Goal: Transaction & Acquisition: Purchase product/service

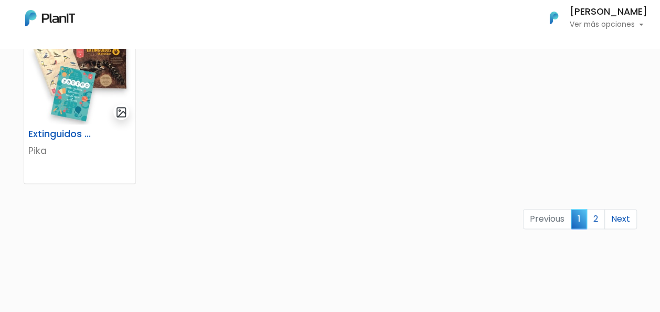
scroll to position [735, 0]
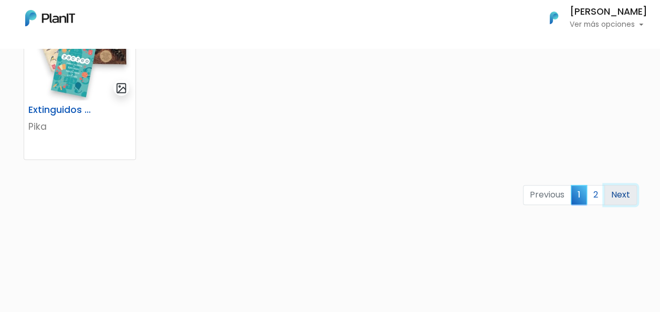
click at [619, 192] on link "Next" at bounding box center [620, 195] width 33 height 20
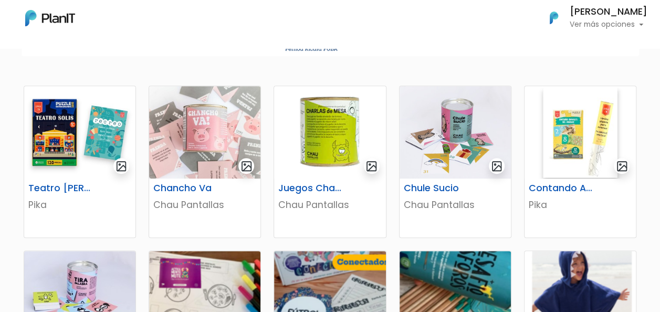
scroll to position [199, 0]
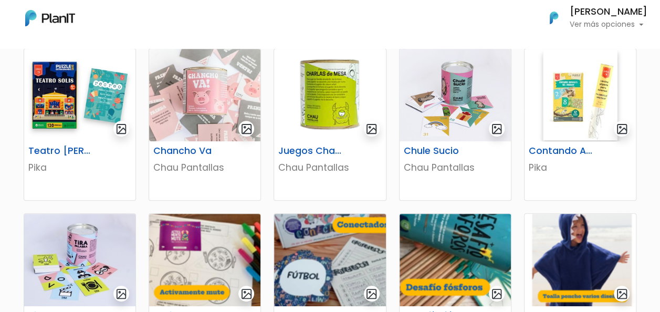
click at [395, 14] on div "Mis Compras Mi Lista Editar Información Cerrar Sesión DENISE WASERSZTEIN Ver má…" at bounding box center [330, 17] width 660 height 27
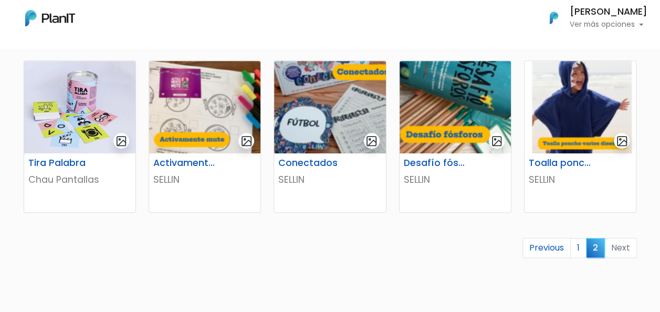
scroll to position [357, 0]
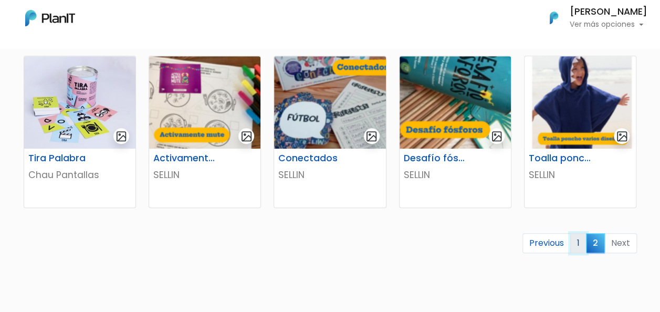
click at [581, 244] on link "1" at bounding box center [578, 243] width 16 height 20
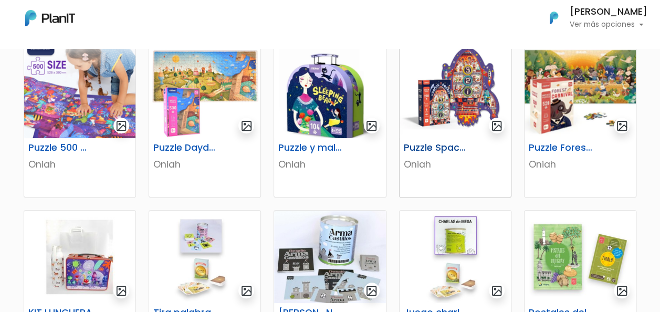
scroll to position [315, 0]
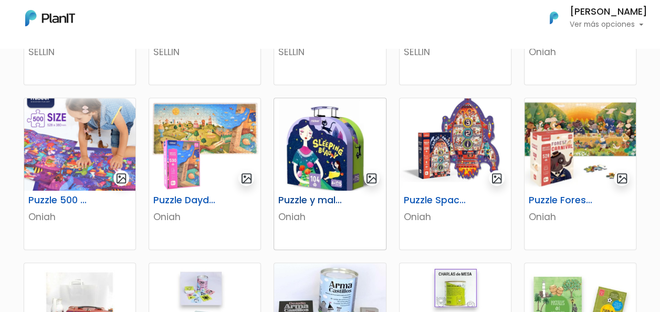
click at [361, 133] on img at bounding box center [329, 144] width 111 height 92
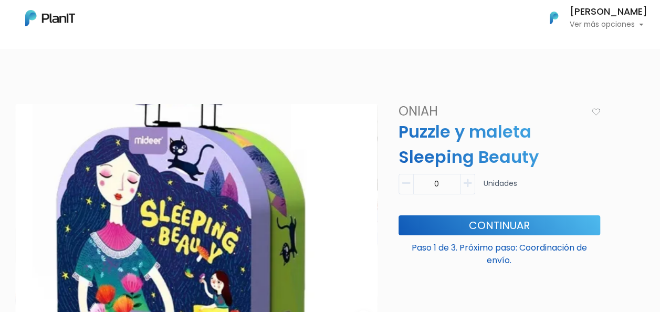
click at [433, 46] on nav "Mis Compras Mi Lista Editar Información Cerrar Sesión DENISE WASERSZTEIN Ver má…" at bounding box center [330, 24] width 660 height 48
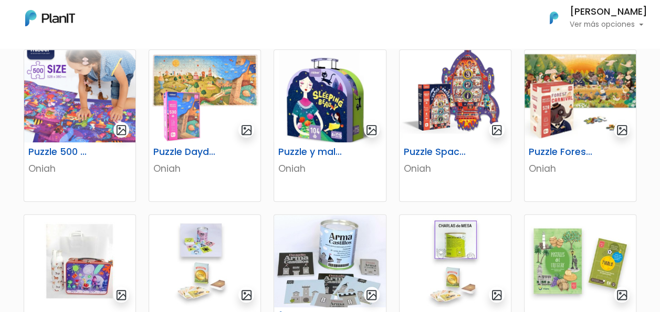
scroll to position [262, 0]
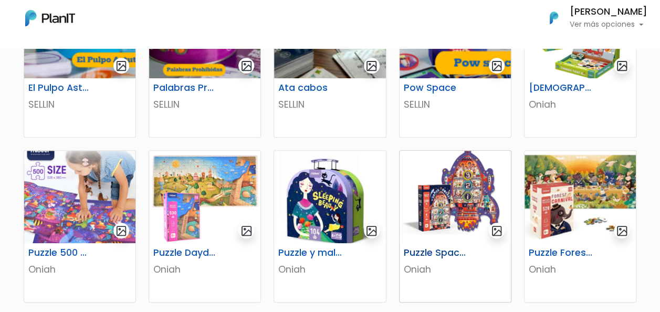
click at [468, 176] on img at bounding box center [454, 197] width 111 height 92
click at [576, 177] on img at bounding box center [579, 197] width 111 height 92
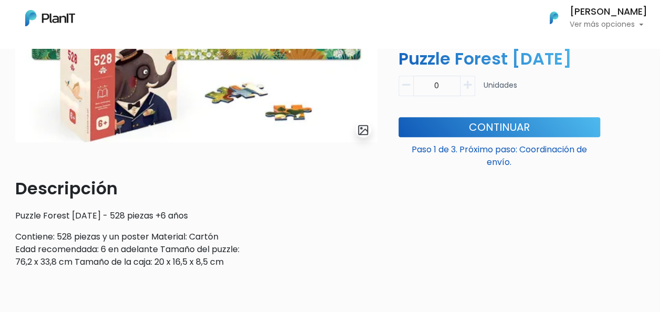
scroll to position [157, 0]
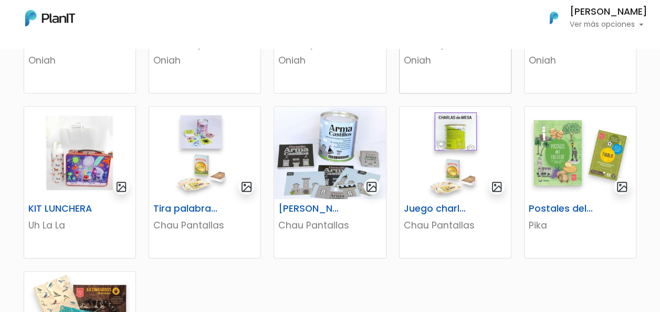
scroll to position [472, 0]
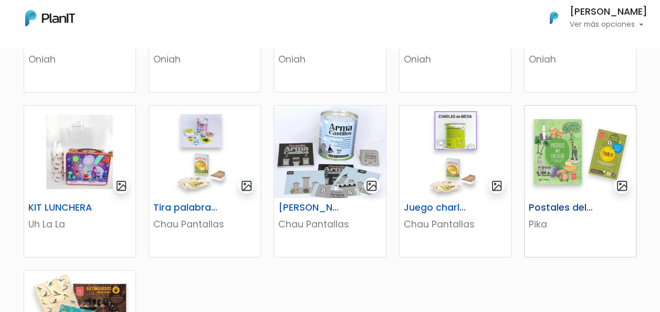
click at [586, 186] on img at bounding box center [579, 152] width 111 height 92
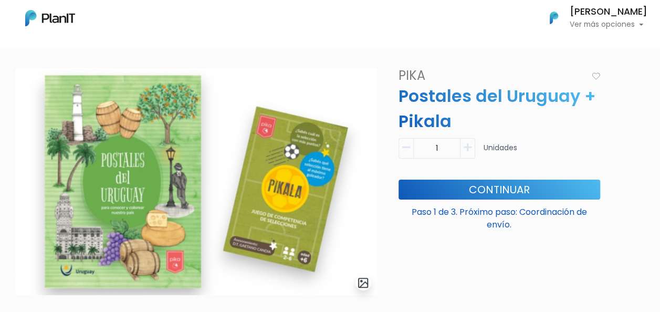
scroll to position [52, 0]
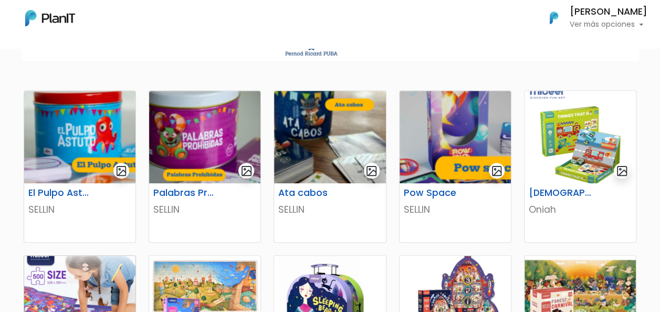
scroll to position [157, 0]
click at [188, 141] on img at bounding box center [204, 137] width 111 height 92
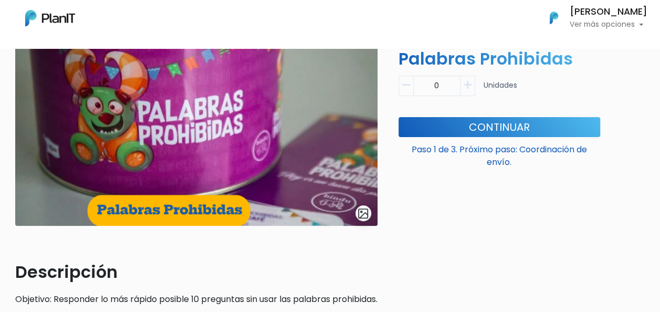
scroll to position [52, 0]
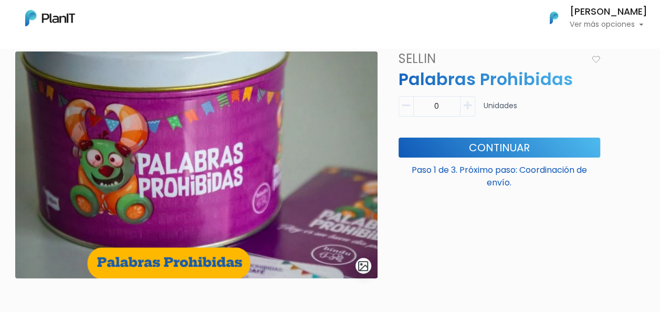
click at [231, 145] on img at bounding box center [196, 164] width 362 height 227
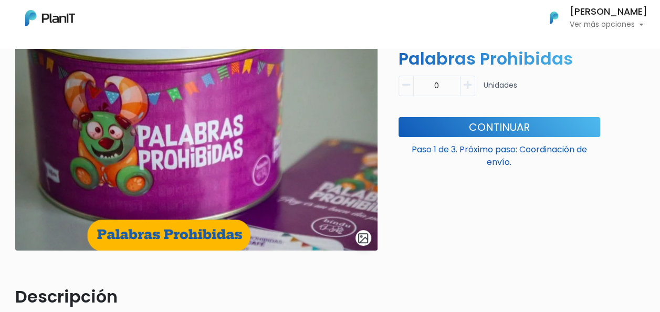
scroll to position [57, 0]
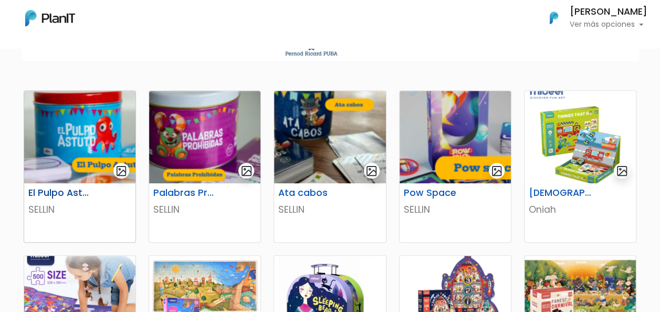
click at [79, 106] on img at bounding box center [79, 137] width 111 height 92
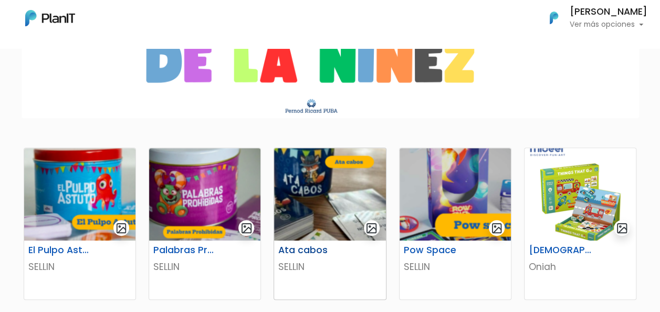
scroll to position [157, 0]
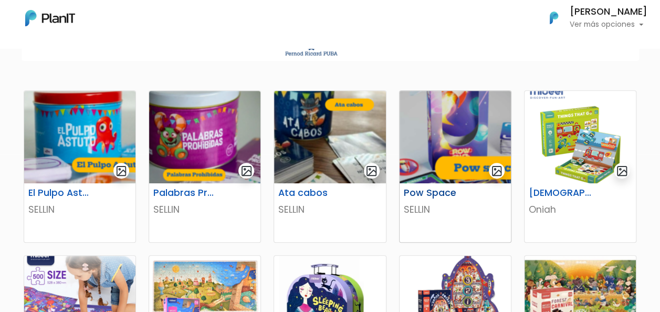
click at [418, 128] on img at bounding box center [454, 137] width 111 height 92
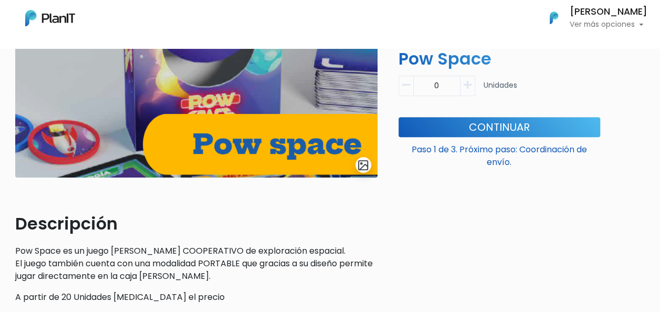
scroll to position [210, 0]
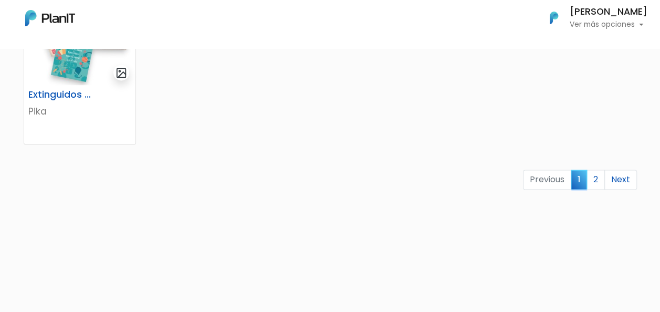
scroll to position [792, 0]
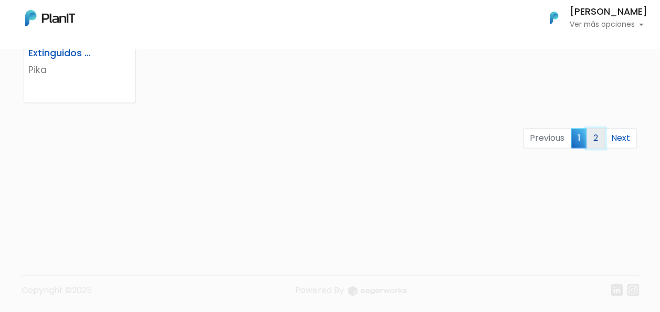
click at [597, 140] on link "2" at bounding box center [595, 138] width 18 height 20
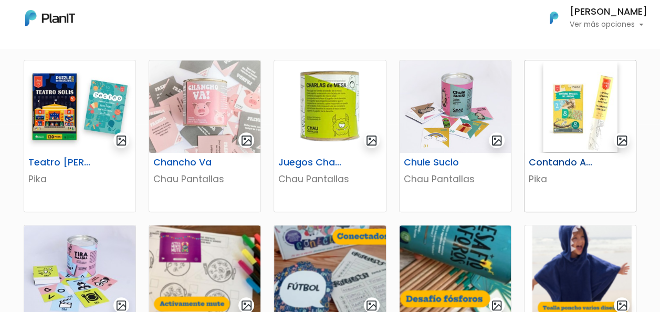
scroll to position [210, 0]
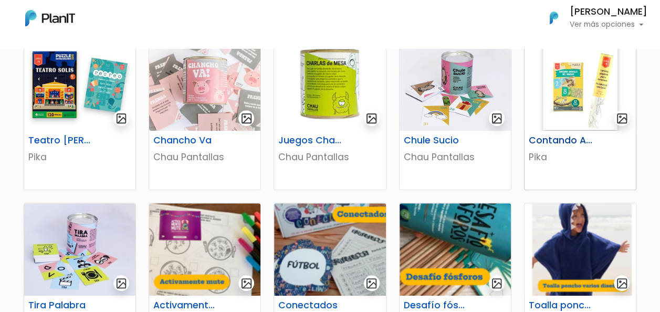
click at [607, 105] on img at bounding box center [579, 84] width 111 height 92
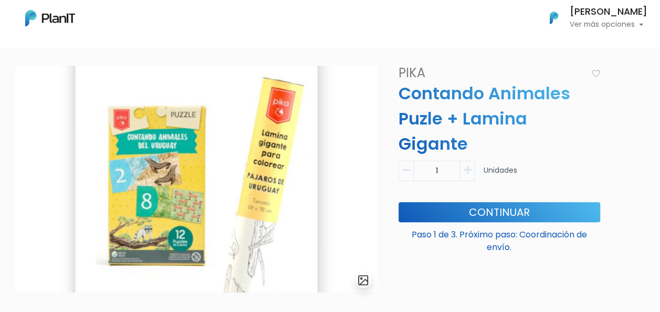
scroll to position [52, 0]
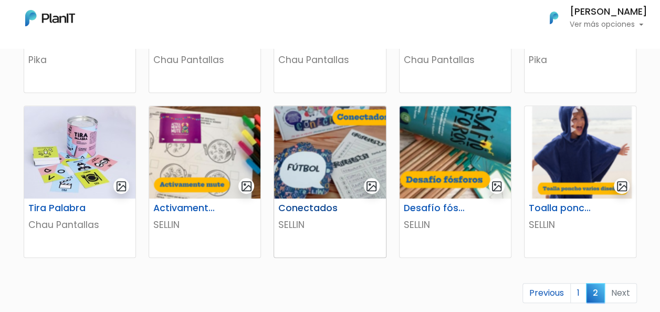
scroll to position [315, 0]
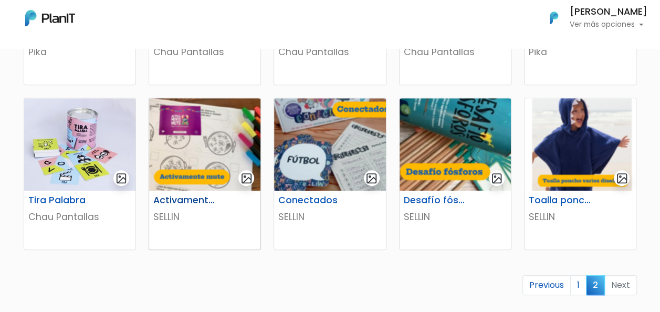
click at [213, 152] on img at bounding box center [204, 144] width 111 height 92
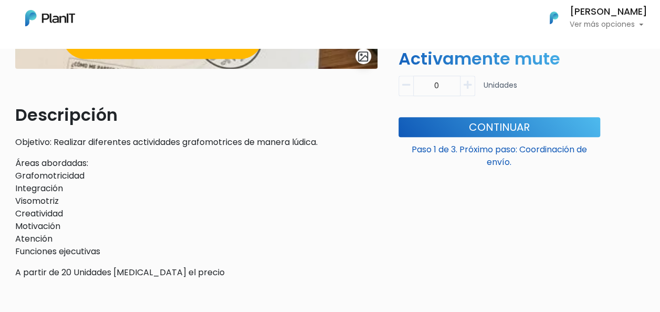
scroll to position [262, 0]
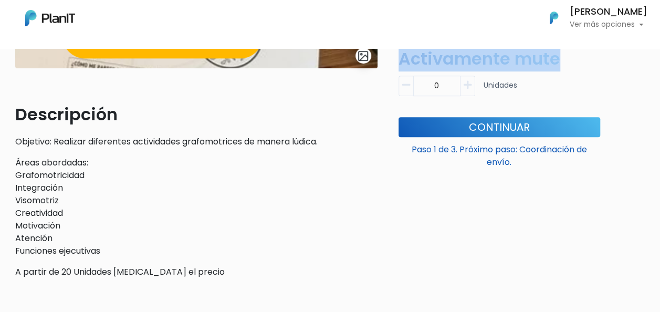
drag, startPoint x: 559, startPoint y: 56, endPoint x: 401, endPoint y: 64, distance: 157.7
click at [401, 64] on p "Activamente mute" at bounding box center [499, 58] width 214 height 25
copy p "Activamente mute"
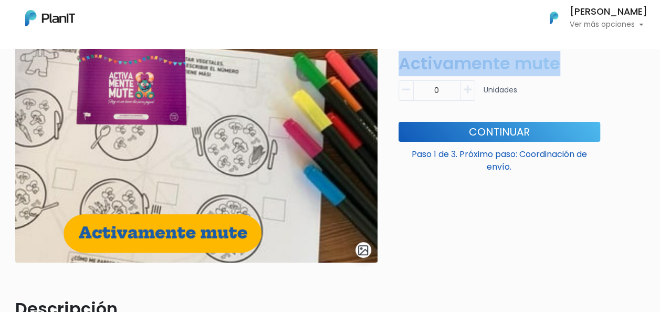
scroll to position [52, 0]
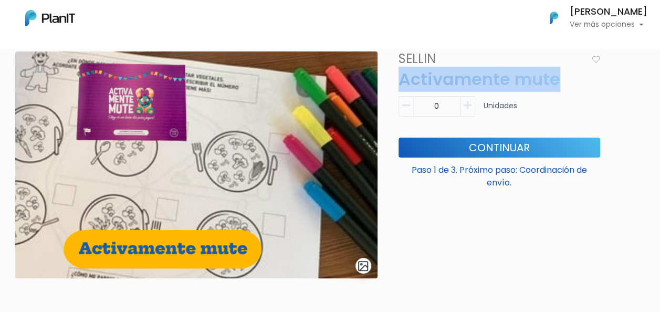
click at [470, 108] on icon "button" at bounding box center [468, 105] width 8 height 9
type input "1"
click at [464, 144] on button "Continuar" at bounding box center [499, 148] width 202 height 20
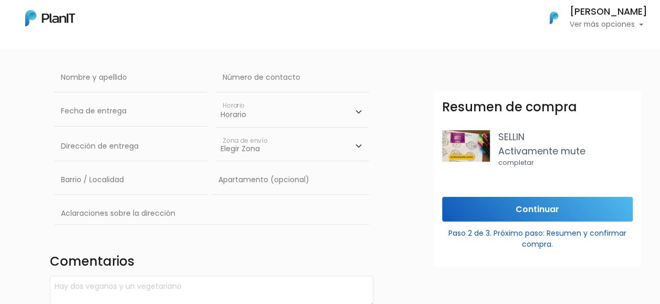
scroll to position [5, 0]
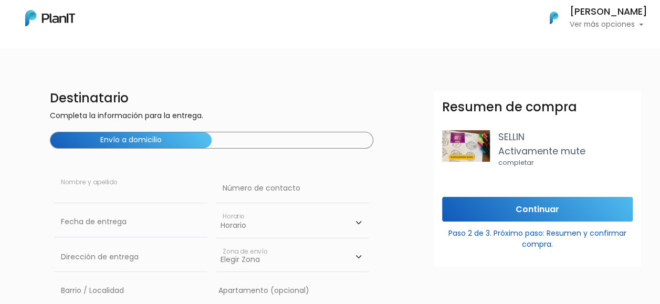
click at [102, 191] on input "text" at bounding box center [130, 188] width 153 height 29
type input "[PERSON_NAME]"
click at [257, 194] on input "text" at bounding box center [292, 188] width 153 height 29
type input "097759283"
type input "PABLO DE MARIA 1028"
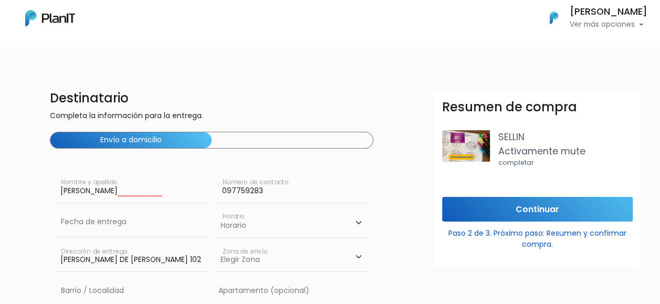
type input "PABLO DE MARIA 1028"
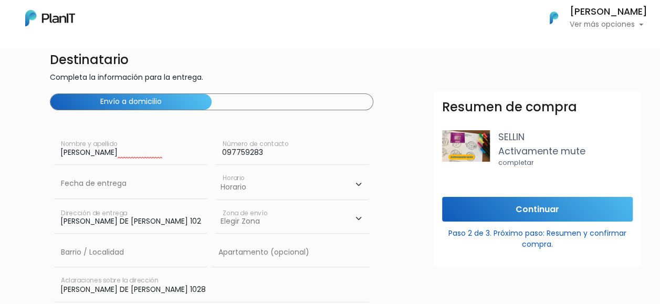
scroll to position [57, 0]
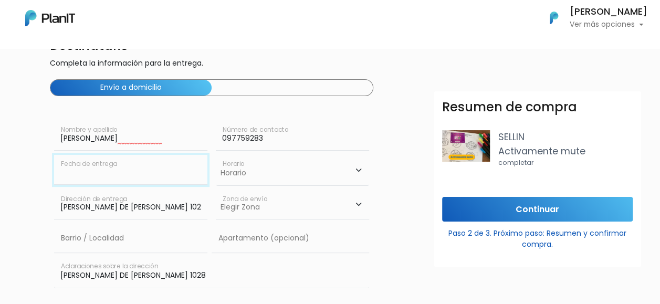
click at [185, 172] on input "text" at bounding box center [130, 169] width 153 height 29
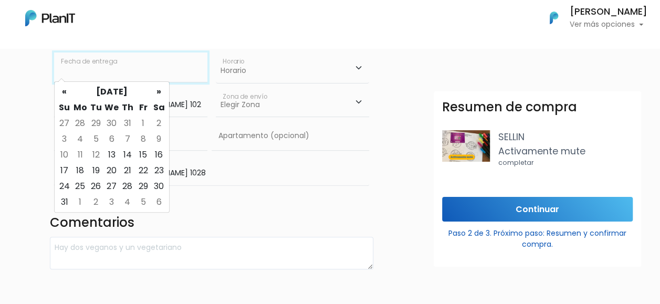
scroll to position [162, 0]
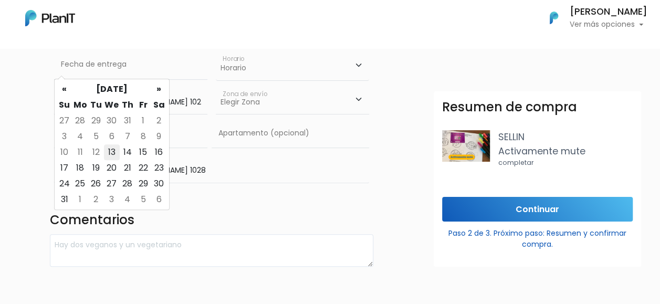
click at [115, 151] on td "13" at bounding box center [112, 152] width 16 height 16
type input "13/08/2025"
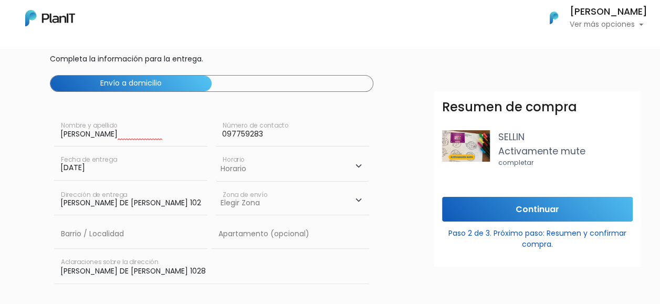
scroll to position [57, 0]
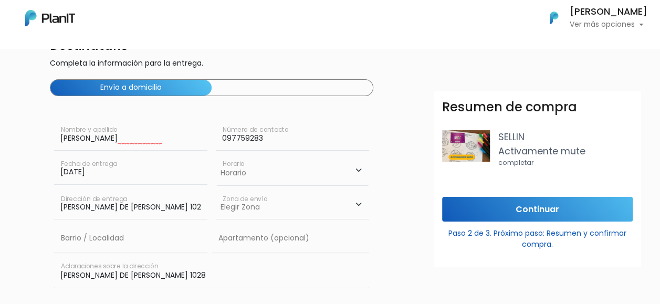
click at [233, 175] on select "Horario 08:00 - 10:00 10:00 - 12:00 14:00 - 16:00 16:00 - 18:00" at bounding box center [292, 170] width 153 height 30
select select "0"
click at [216, 155] on select "Horario 08:00 - 10:00 10:00 - 12:00 14:00 - 16:00 16:00 - 18:00" at bounding box center [292, 170] width 153 height 30
click at [247, 210] on select "Elegir Zona Zona américa Montevideo" at bounding box center [292, 204] width 153 height 29
select select "10"
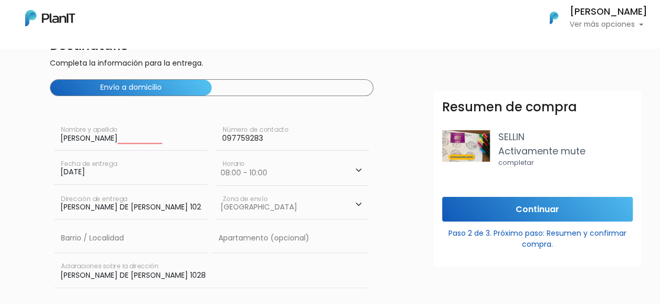
click at [216, 190] on select "Elegir Zona Zona américa Montevideo" at bounding box center [292, 204] width 153 height 29
click at [134, 230] on input "text" at bounding box center [130, 238] width 153 height 29
click at [231, 239] on input "text" at bounding box center [290, 238] width 157 height 29
click at [171, 234] on input "text" at bounding box center [130, 238] width 153 height 29
type input "Parque Rodo"
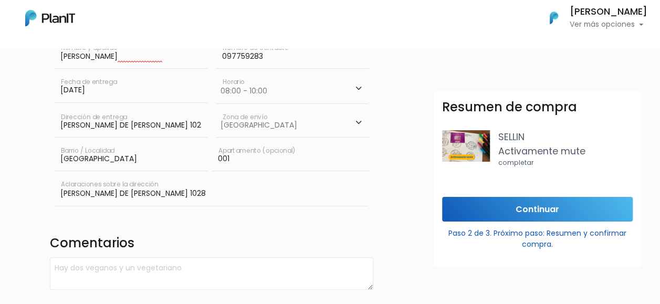
scroll to position [157, 0]
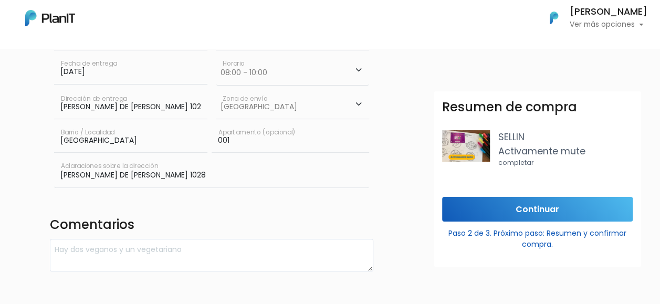
type input "001"
click at [447, 211] on input "Continuar" at bounding box center [537, 209] width 191 height 25
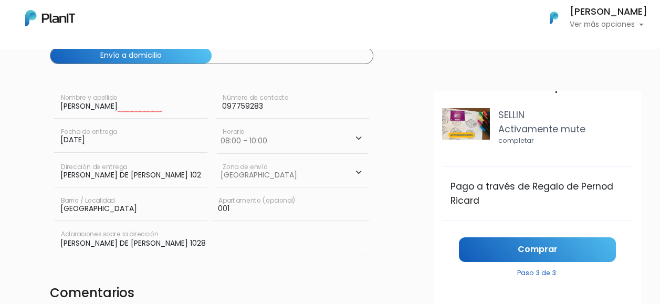
scroll to position [105, 0]
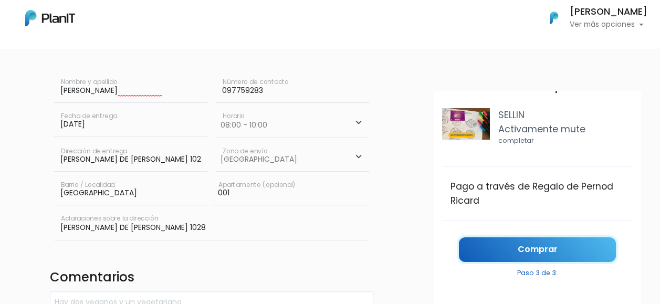
click at [487, 250] on link "Comprar" at bounding box center [537, 249] width 157 height 25
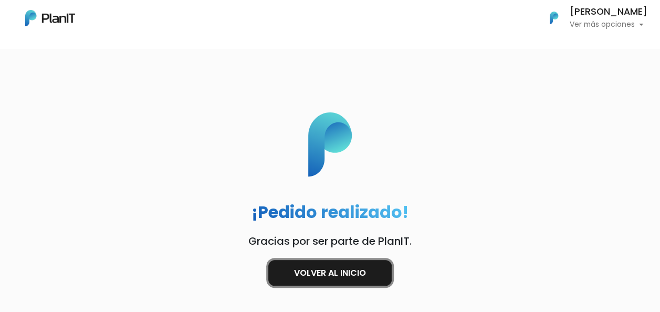
click at [331, 266] on link "Volver al inicio" at bounding box center [329, 273] width 123 height 26
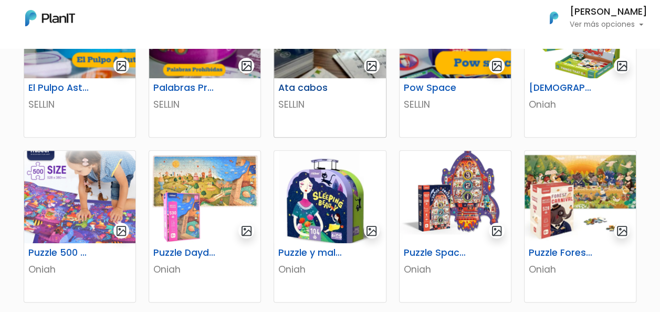
scroll to position [315, 0]
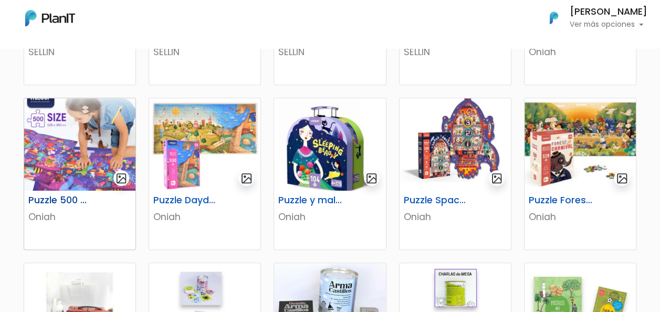
click at [65, 124] on img at bounding box center [79, 144] width 111 height 92
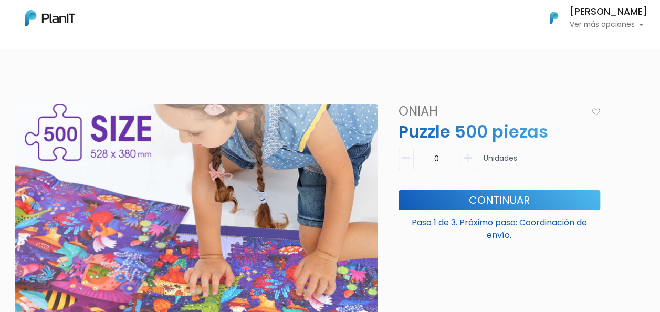
click at [171, 158] on img at bounding box center [196, 217] width 362 height 227
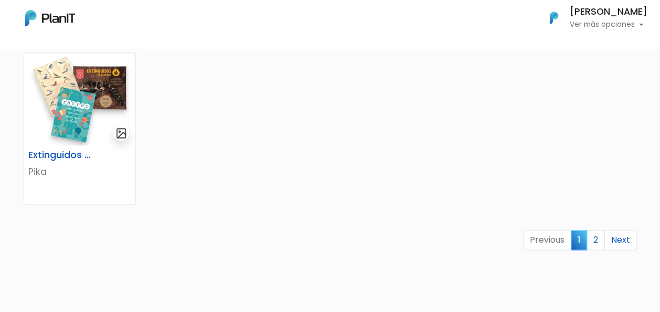
scroll to position [735, 0]
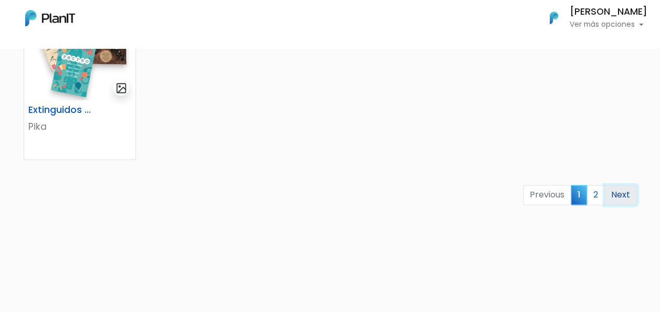
click at [626, 196] on link "Next" at bounding box center [620, 195] width 33 height 20
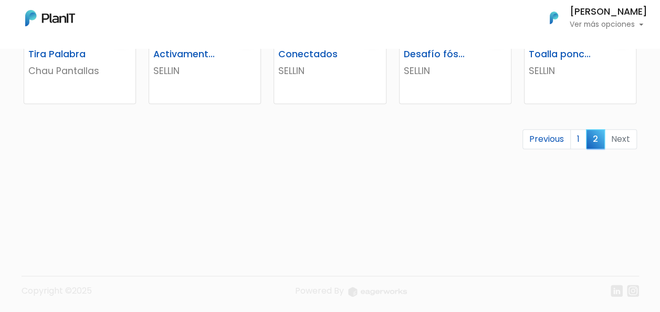
scroll to position [462, 0]
drag, startPoint x: 507, startPoint y: 250, endPoint x: 410, endPoint y: 199, distance: 109.2
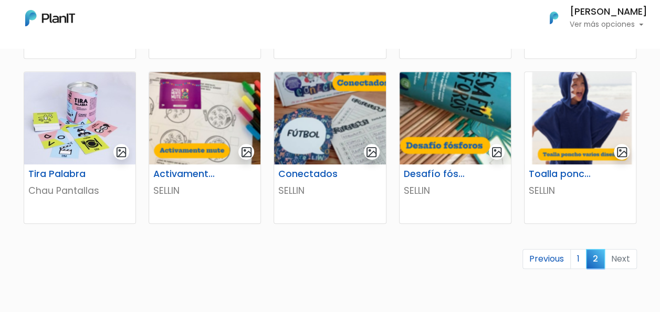
scroll to position [357, 0]
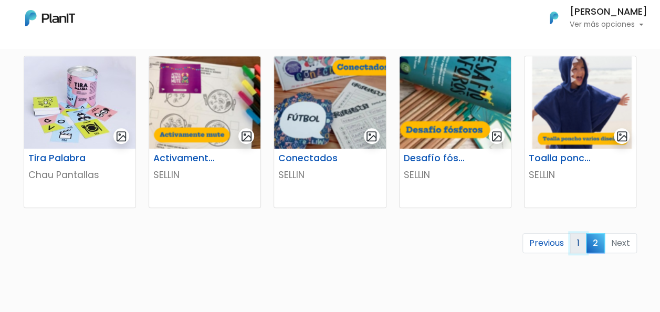
click at [583, 243] on link "1" at bounding box center [578, 243] width 16 height 20
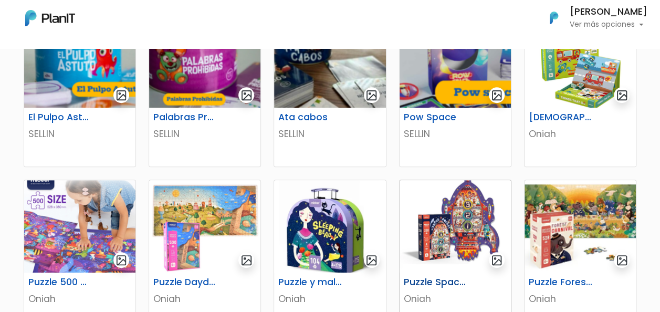
scroll to position [210, 0]
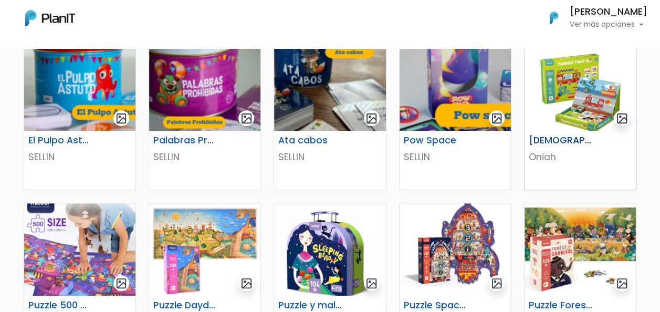
click at [551, 161] on p "Oniah" at bounding box center [580, 157] width 103 height 14
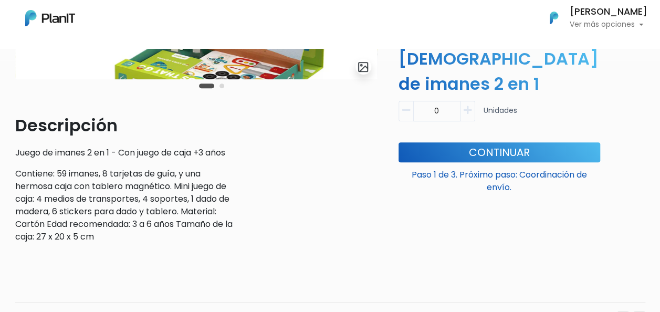
scroll to position [147, 0]
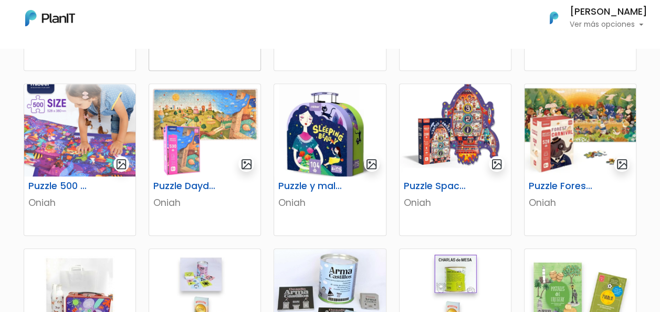
scroll to position [315, 0]
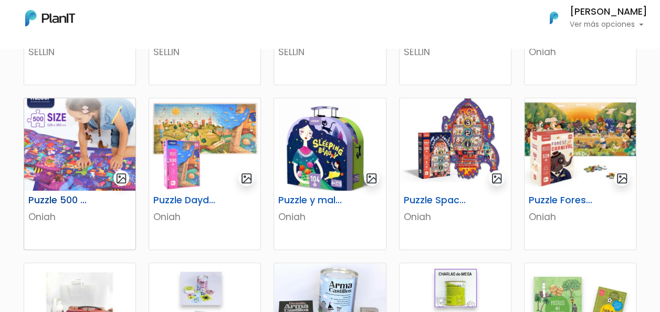
click at [102, 118] on img at bounding box center [79, 144] width 111 height 92
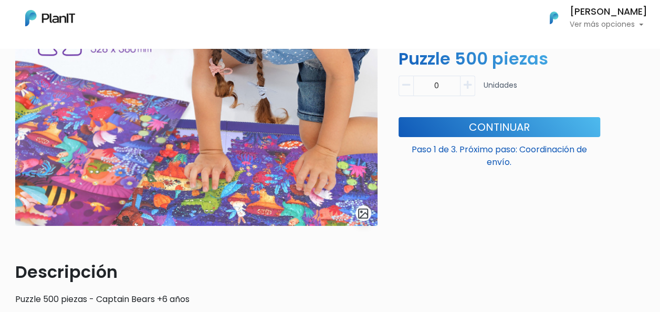
scroll to position [210, 0]
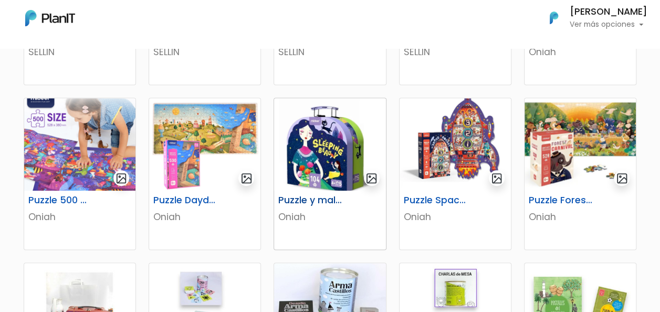
click at [307, 191] on div "Puzzle y maleta Sleeping Beauty Oniah" at bounding box center [329, 220] width 111 height 59
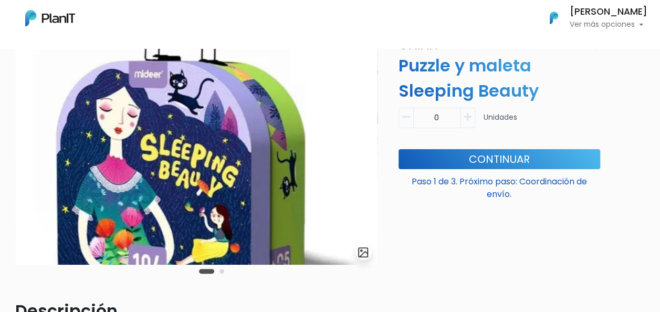
scroll to position [52, 0]
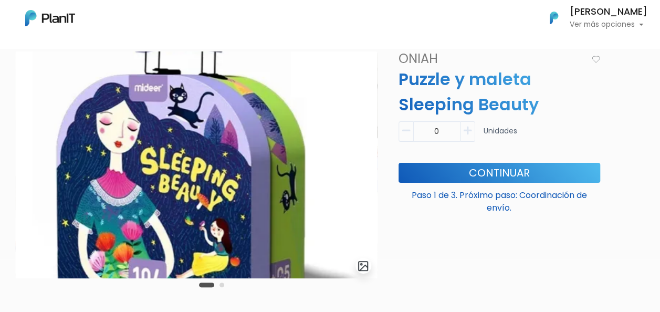
click at [258, 145] on img at bounding box center [196, 164] width 362 height 227
click at [218, 285] on div "Carousel Pagination" at bounding box center [211, 284] width 30 height 13
click at [223, 286] on button "Carousel Page 2" at bounding box center [221, 284] width 5 height 5
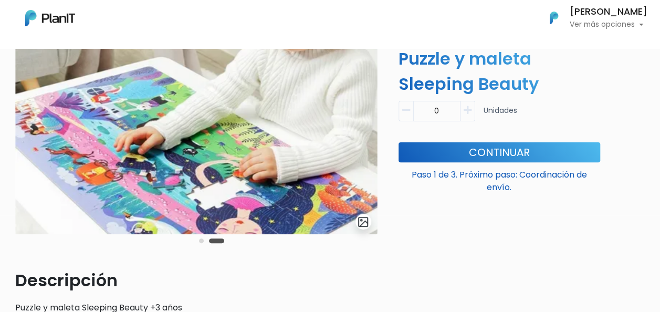
scroll to position [105, 0]
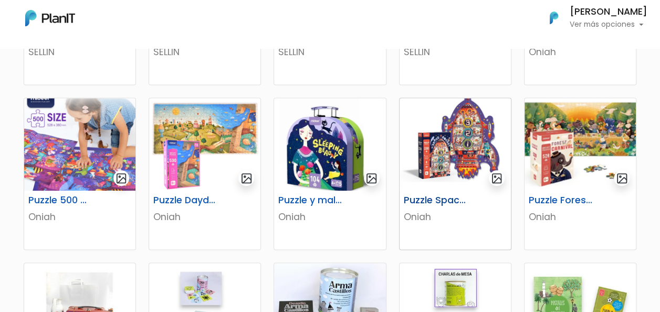
click at [475, 152] on img at bounding box center [454, 144] width 111 height 92
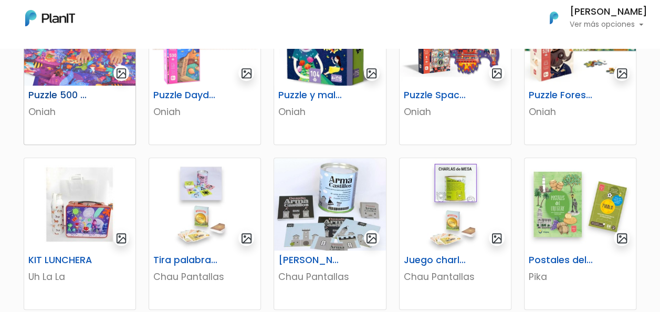
scroll to position [367, 0]
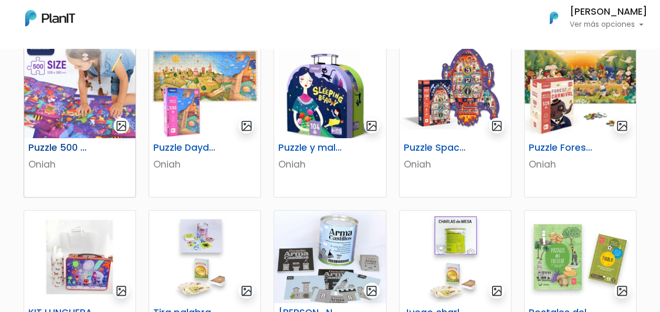
click at [102, 106] on img at bounding box center [79, 92] width 111 height 92
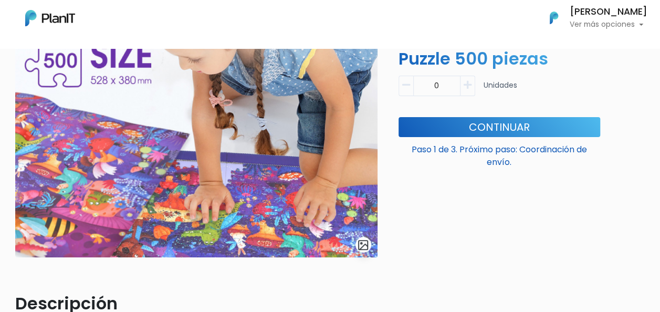
scroll to position [52, 0]
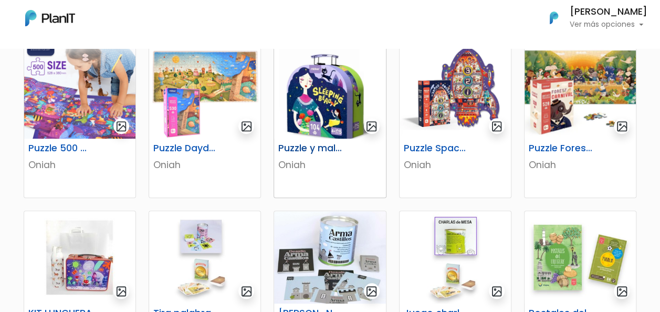
click at [332, 165] on p "Oniah" at bounding box center [329, 165] width 103 height 14
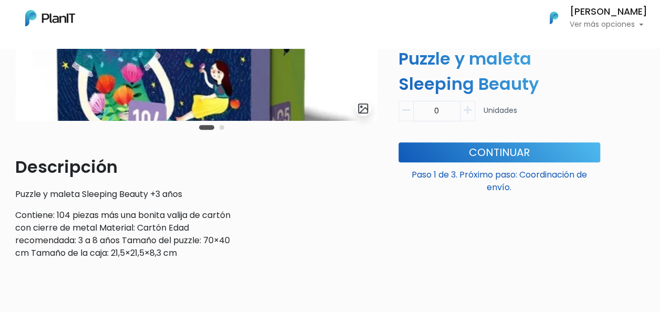
scroll to position [262, 0]
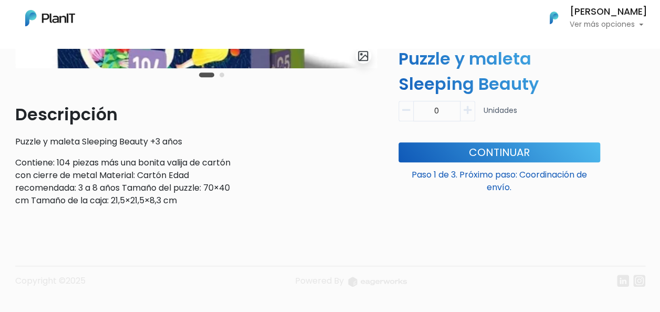
click at [466, 111] on icon "button" at bounding box center [468, 110] width 8 height 9
type input "1"
click at [454, 148] on button "Continuar" at bounding box center [499, 152] width 202 height 20
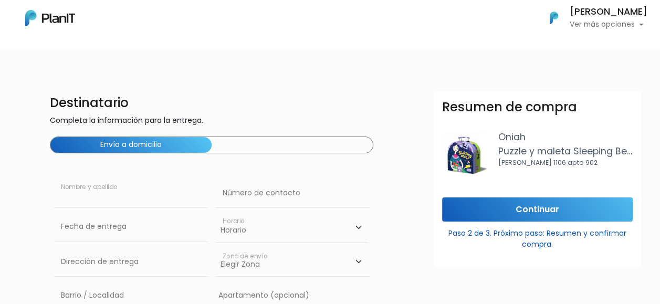
click at [103, 199] on input "text" at bounding box center [130, 192] width 153 height 29
type input "Denise Wasersztein"
type input "PABLO DE MARIA 1028"
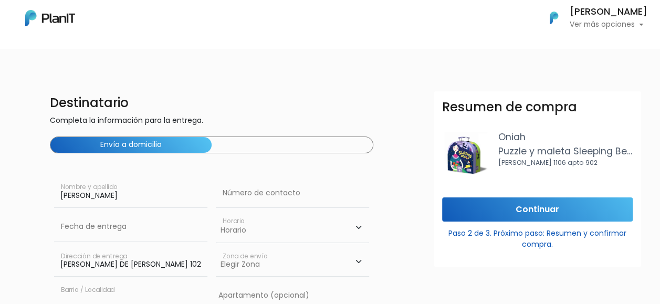
type input "Parque Rodo"
type input "001"
type input "PABLO DE MARIA 1028"
click at [244, 195] on input "text" at bounding box center [292, 192] width 153 height 29
type input "097759283"
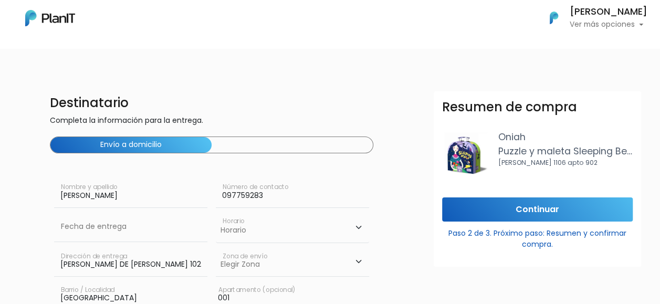
click at [254, 223] on select "Horario 08:00 - 10:00 10:00 - 12:00 14:00 - 16:00 16:00 - 18:00" at bounding box center [292, 227] width 153 height 30
select select "0"
click at [216, 212] on select "Horario 08:00 - 10:00 10:00 - 12:00 14:00 - 16:00 16:00 - 18:00" at bounding box center [292, 227] width 153 height 30
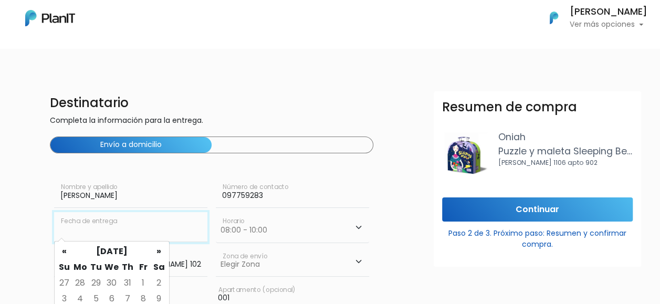
click at [115, 229] on input "text" at bounding box center [130, 226] width 153 height 29
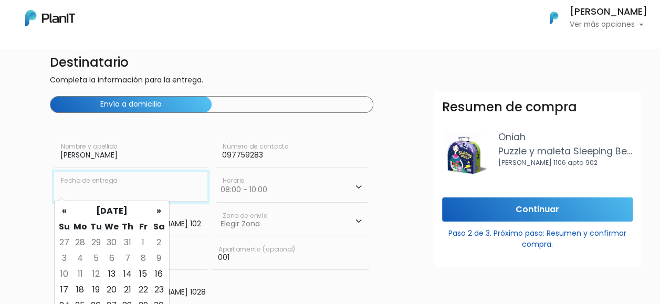
scroll to position [105, 0]
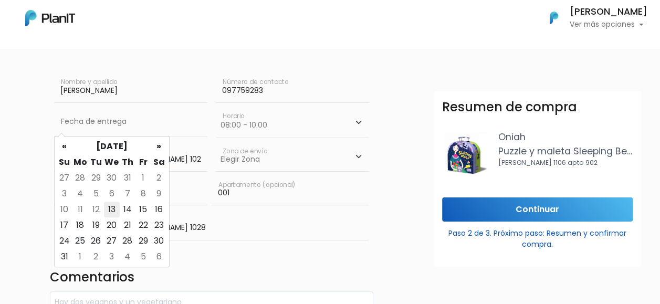
click at [115, 213] on td "13" at bounding box center [112, 210] width 16 height 16
type input "13/08/2025"
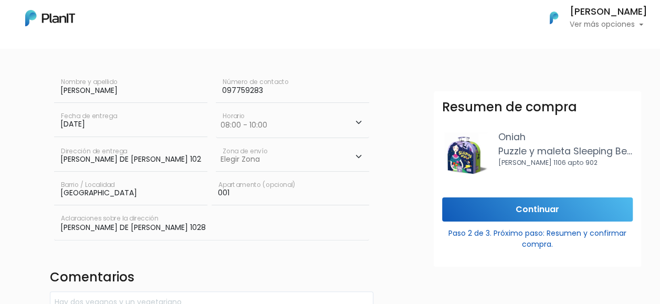
click at [248, 164] on select "Elegir Zona Zona américa Montevideo" at bounding box center [292, 156] width 153 height 29
select select "10"
click at [216, 142] on select "Elegir Zona Zona américa Montevideo" at bounding box center [292, 156] width 153 height 29
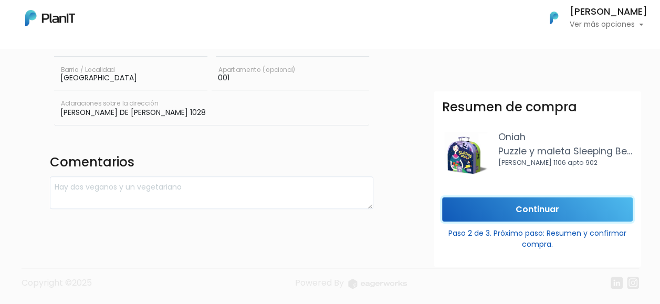
click at [552, 214] on input "Continuar" at bounding box center [537, 209] width 191 height 25
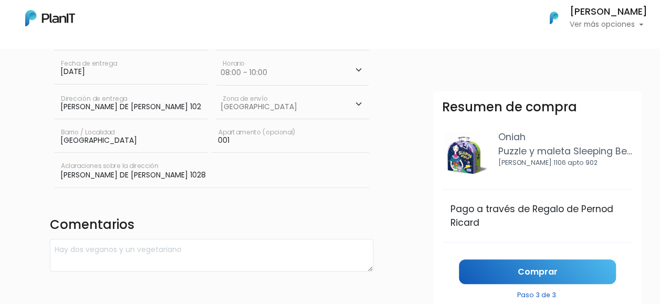
scroll to position [22, 0]
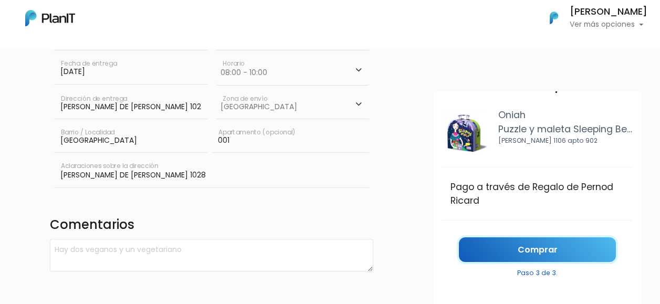
click at [520, 252] on link "Comprar" at bounding box center [537, 249] width 157 height 25
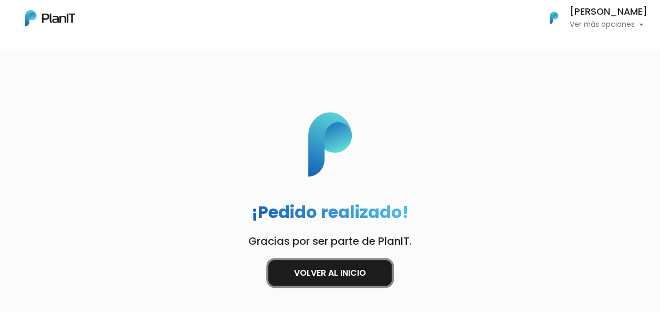
click at [342, 274] on link "Volver al inicio" at bounding box center [329, 273] width 123 height 26
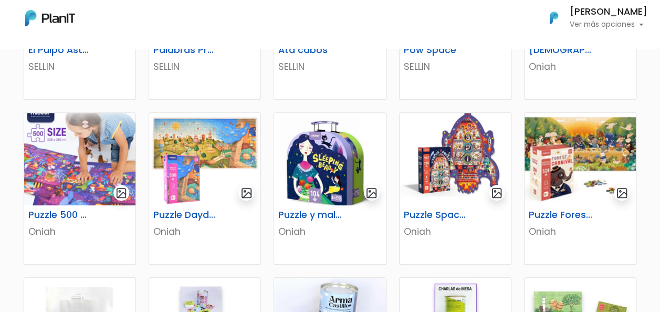
scroll to position [315, 0]
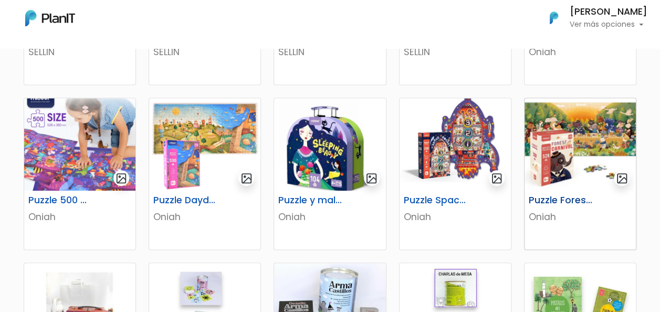
click at [611, 136] on img at bounding box center [579, 144] width 111 height 92
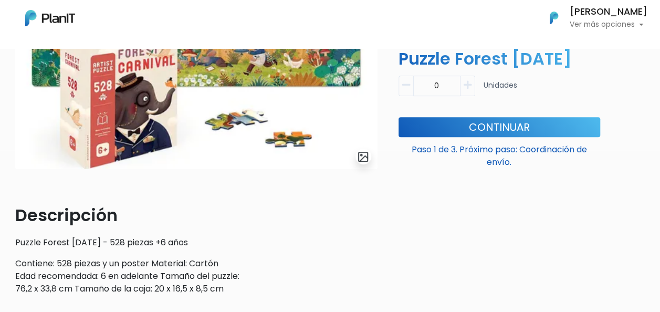
scroll to position [109, 0]
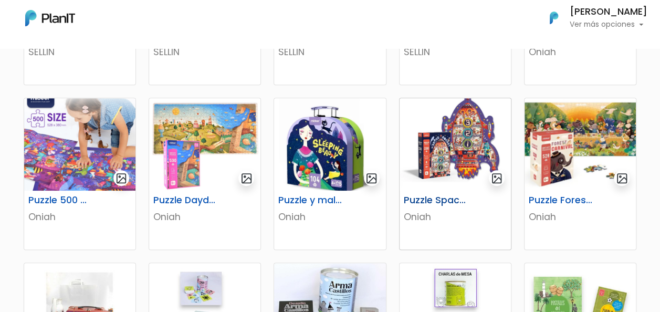
click at [437, 156] on img at bounding box center [454, 144] width 111 height 92
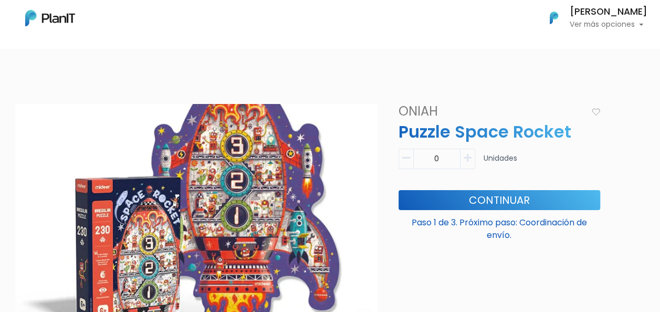
click at [468, 160] on icon "button" at bounding box center [468, 157] width 8 height 9
type input "1"
click at [468, 198] on button "Continuar" at bounding box center [499, 200] width 202 height 20
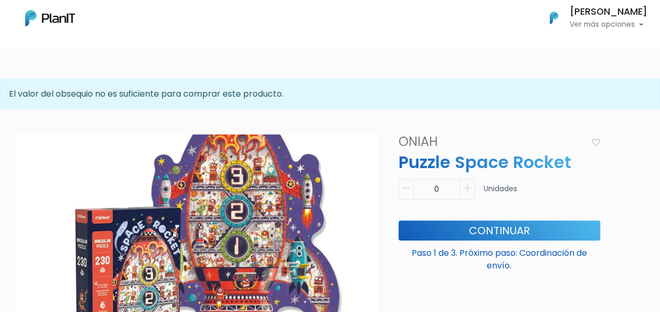
click at [469, 183] on button "button" at bounding box center [467, 189] width 15 height 20
type input "1"
click at [470, 230] on button "Continuar" at bounding box center [499, 230] width 202 height 20
